Goal: Task Accomplishment & Management: Manage account settings

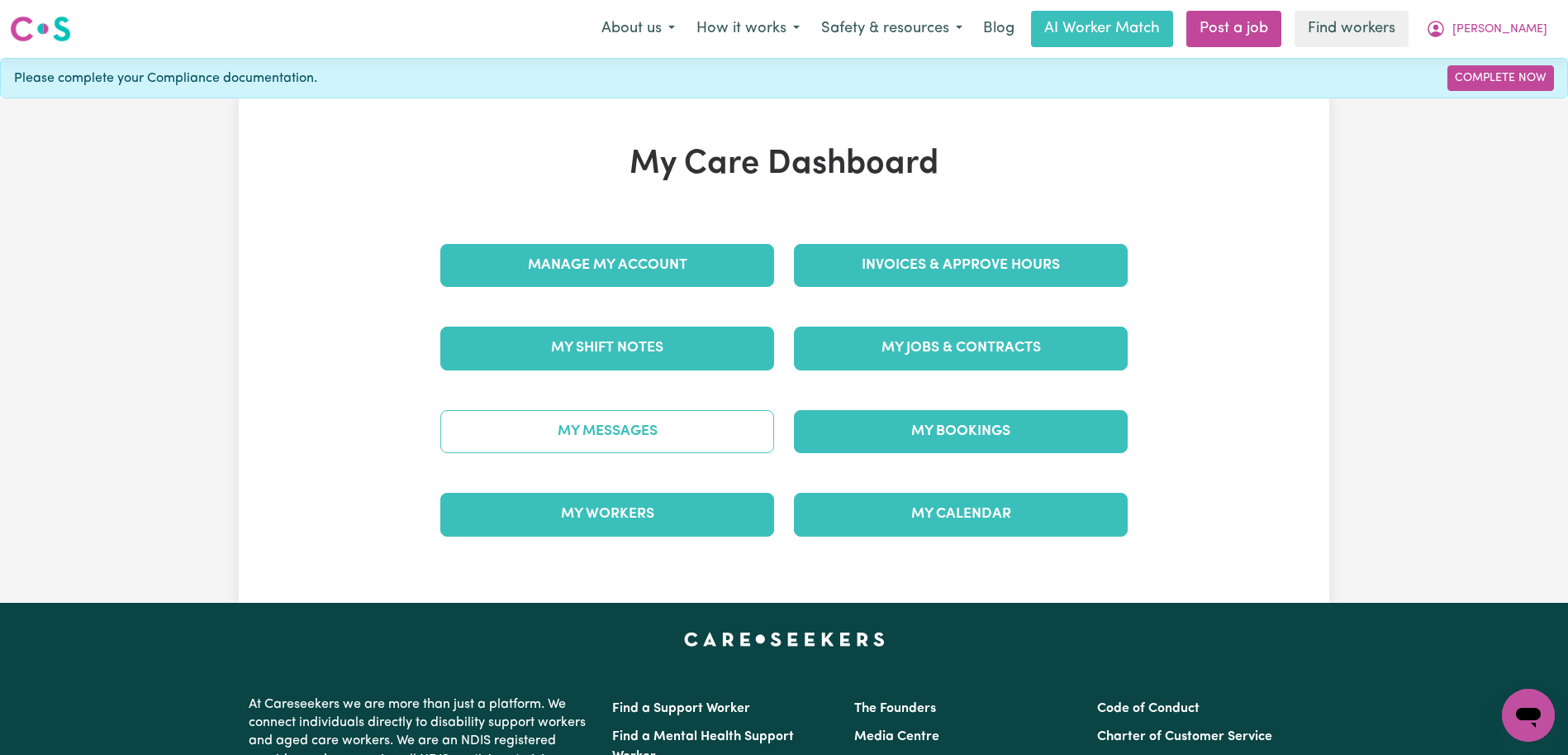
click at [622, 423] on link "My Messages" at bounding box center [607, 431] width 334 height 43
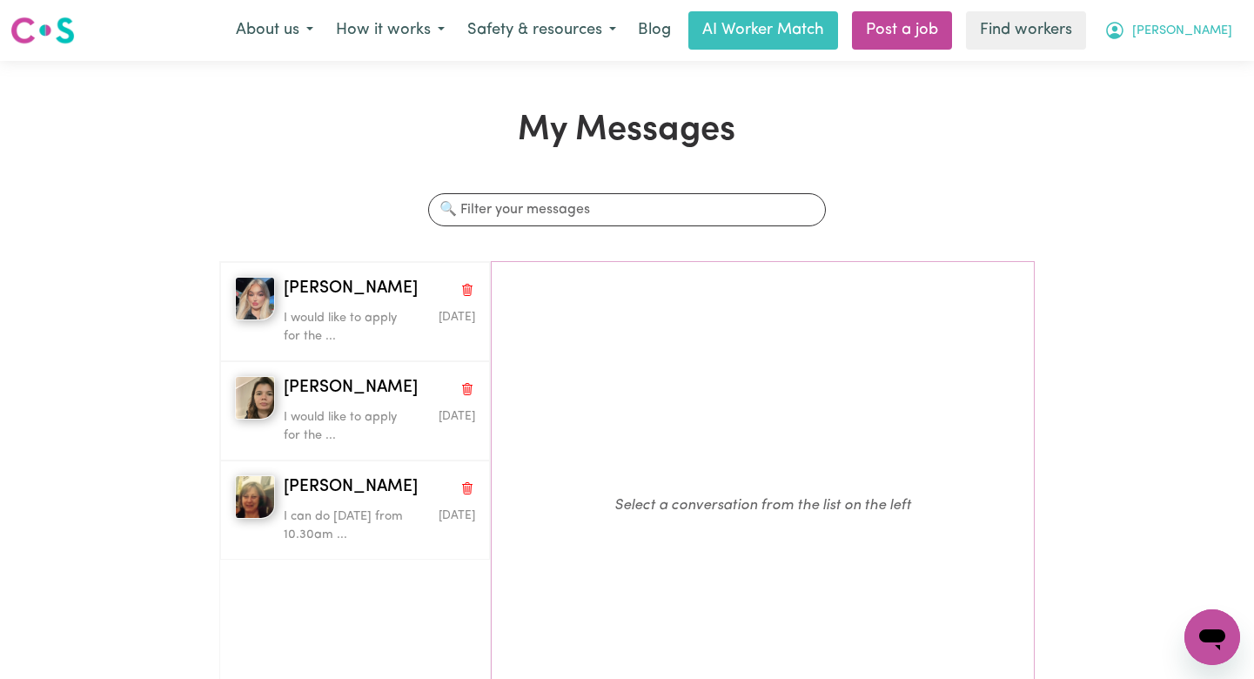
click at [1125, 32] on icon "My Account" at bounding box center [1115, 30] width 21 height 21
click at [1180, 86] on link "Logout" at bounding box center [1174, 100] width 138 height 33
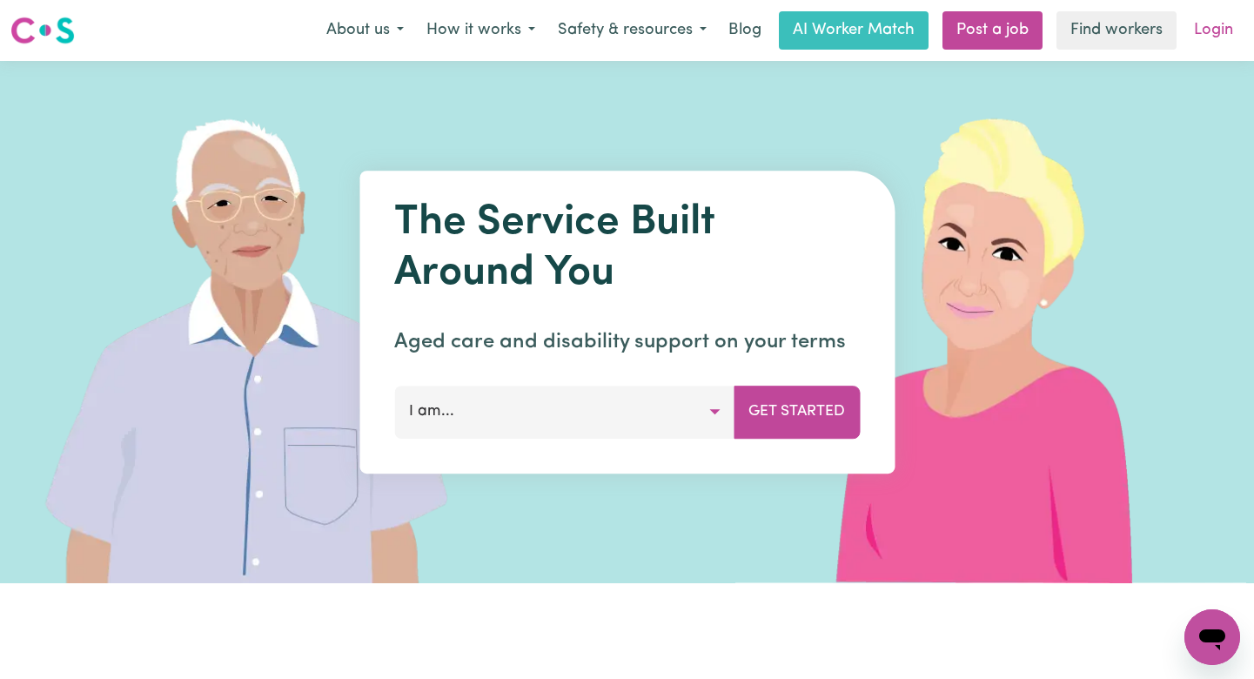
click at [1233, 30] on link "Login" at bounding box center [1214, 30] width 60 height 38
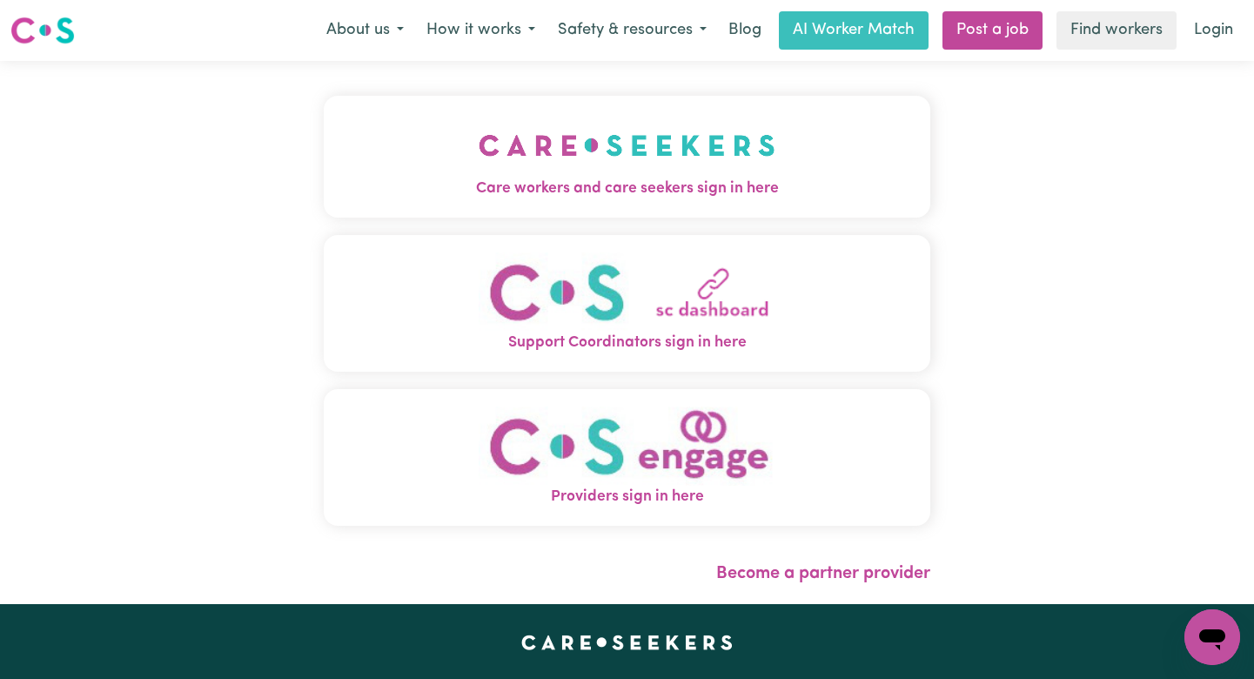
click at [623, 157] on img "Care workers and care seekers sign in here" at bounding box center [627, 145] width 297 height 64
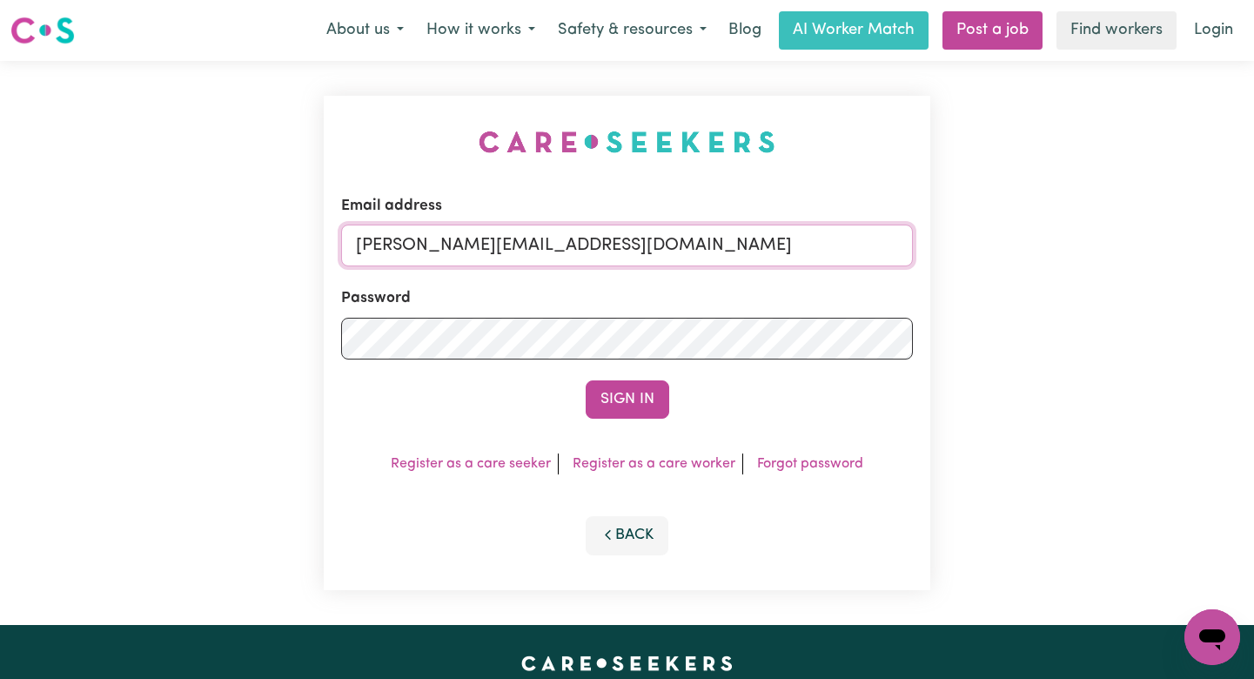
click at [740, 249] on input "annie@careseekers.com.au" at bounding box center [627, 246] width 572 height 42
drag, startPoint x: 816, startPoint y: 244, endPoint x: 446, endPoint y: 255, distance: 370.1
click at [446, 255] on input "superuser~AaronLynch@careseekers.com.au" at bounding box center [627, 246] width 572 height 42
type input "superuser~JeanetteASC@careseekers.com.au"
click at [586, 380] on button "Sign In" at bounding box center [628, 399] width 84 height 38
